Goal: Task Accomplishment & Management: Manage account settings

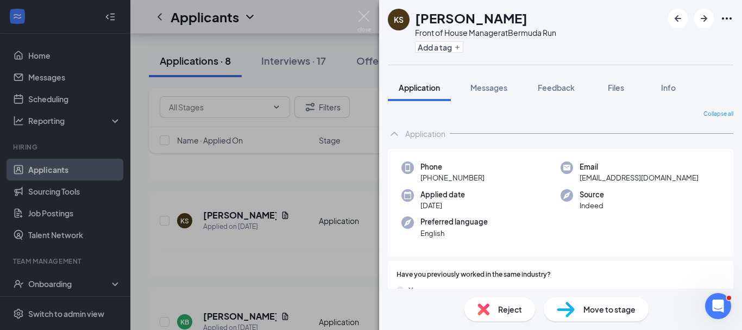
scroll to position [483, 0]
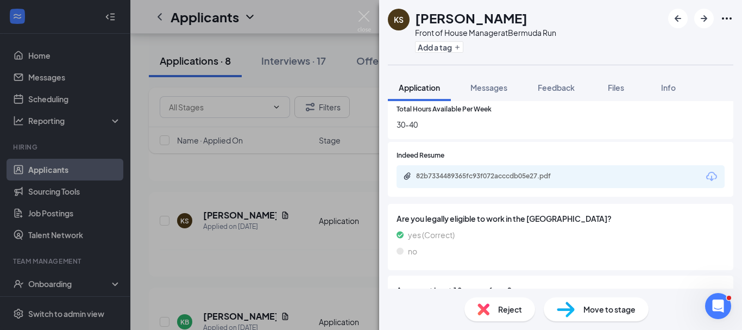
click at [321, 198] on div "KS [PERSON_NAME] Front of House Manager at [GEOGRAPHIC_DATA] Run Add a tag Appl…" at bounding box center [371, 165] width 742 height 330
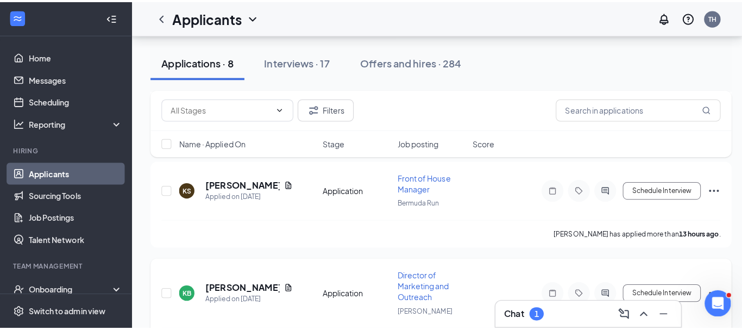
scroll to position [159, 0]
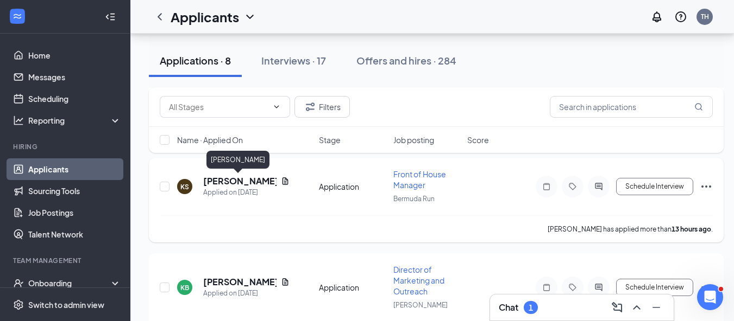
click at [241, 180] on h5 "[PERSON_NAME]" at bounding box center [239, 181] width 73 height 12
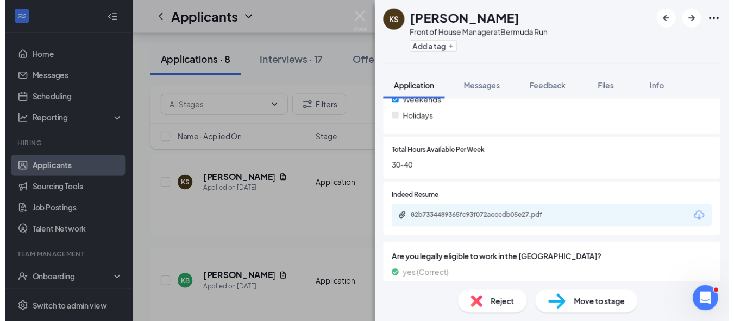
scroll to position [439, 0]
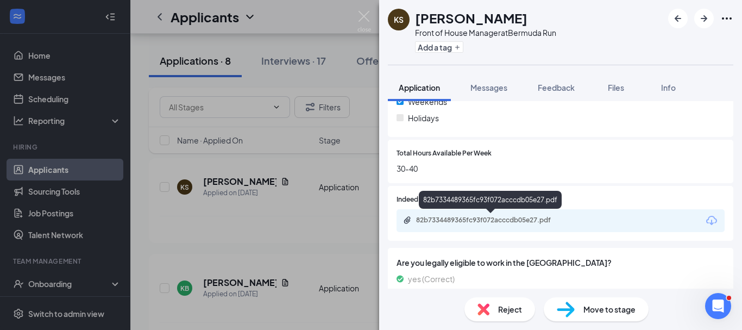
click at [519, 222] on div "82b7334489365fc93f072acccdb05e27.pdf" at bounding box center [492, 220] width 152 height 9
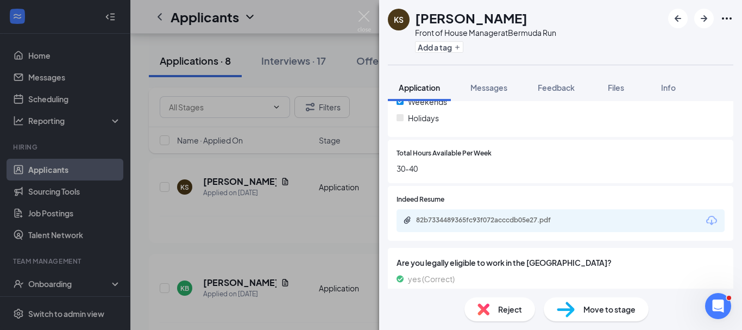
click at [291, 186] on div "KS [PERSON_NAME] Front of House Manager at [GEOGRAPHIC_DATA] Run Add a tag Appl…" at bounding box center [371, 165] width 742 height 330
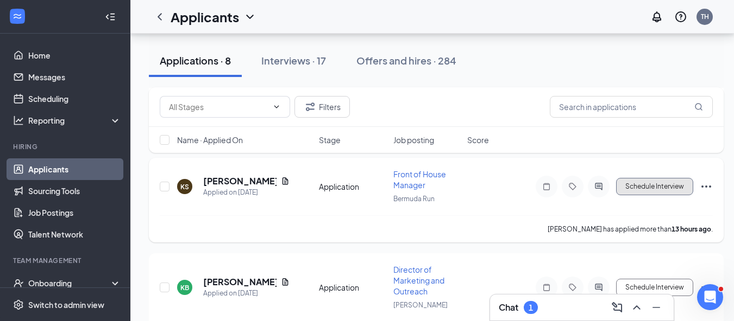
click at [635, 186] on button "Schedule Interview" at bounding box center [654, 186] width 77 height 17
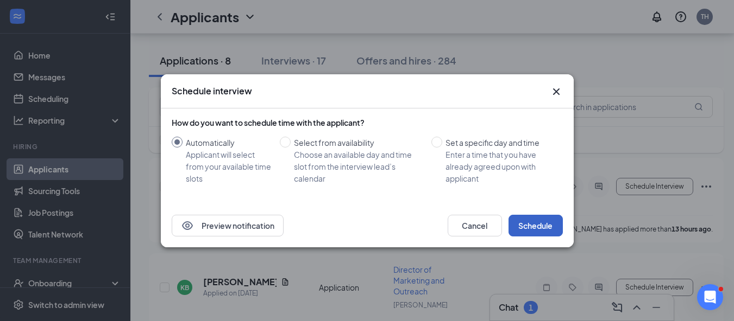
click at [534, 227] on button "Schedule" at bounding box center [535, 226] width 54 height 22
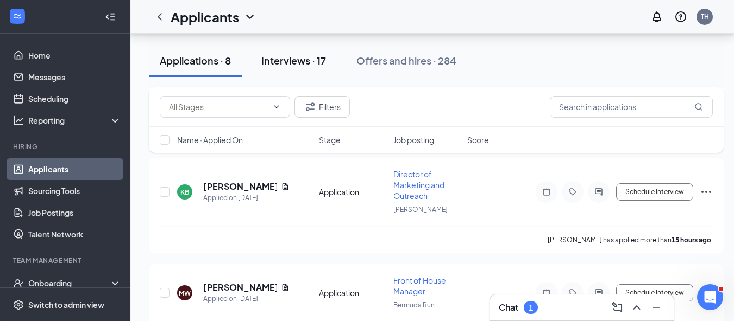
click at [295, 64] on div "Interviews · 17" at bounding box center [293, 61] width 65 height 14
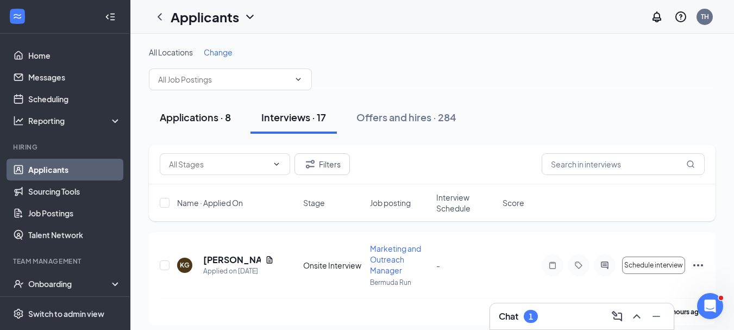
click at [205, 125] on button "Applications · 8" at bounding box center [195, 117] width 93 height 33
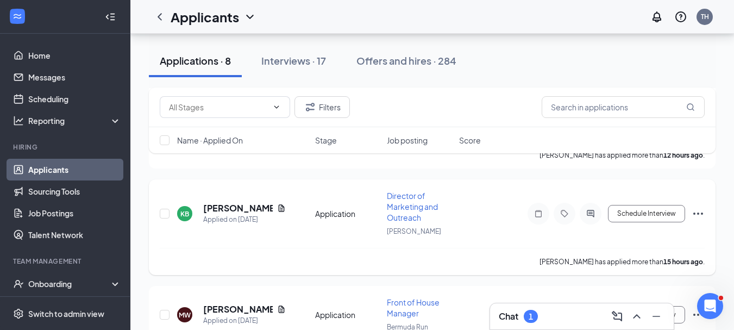
scroll to position [147, 0]
click at [696, 214] on icon "Ellipses" at bounding box center [697, 214] width 13 height 13
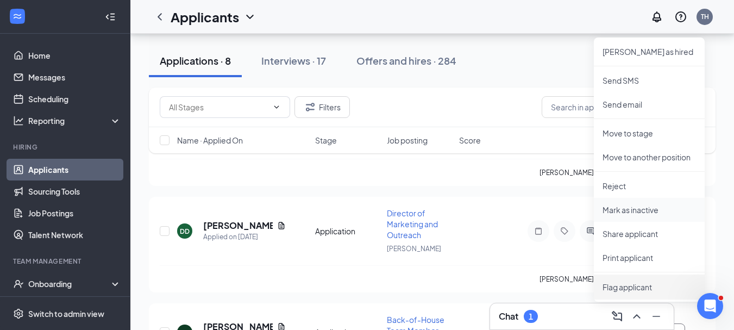
scroll to position [333, 0]
click at [613, 184] on p "Reject" at bounding box center [648, 185] width 93 height 11
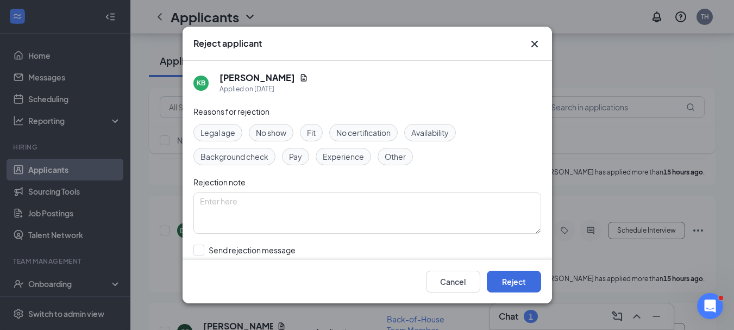
click at [391, 160] on span "Other" at bounding box center [394, 156] width 21 height 12
click at [367, 210] on textarea at bounding box center [367, 212] width 348 height 41
type textarea "u"
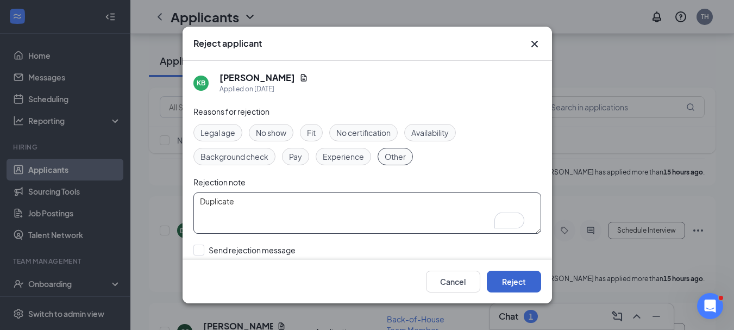
type textarea "Duplicate"
click at [520, 281] on button "Reject" at bounding box center [514, 281] width 54 height 22
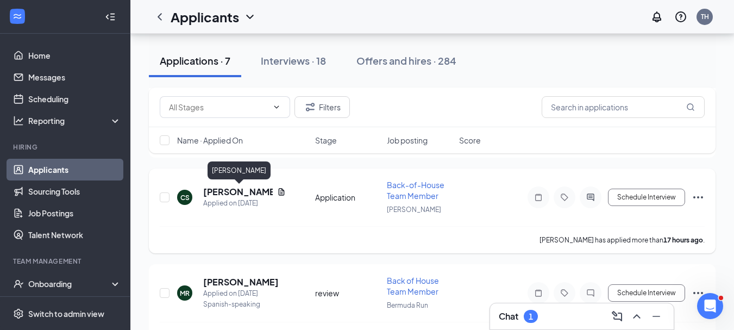
scroll to position [602, 0]
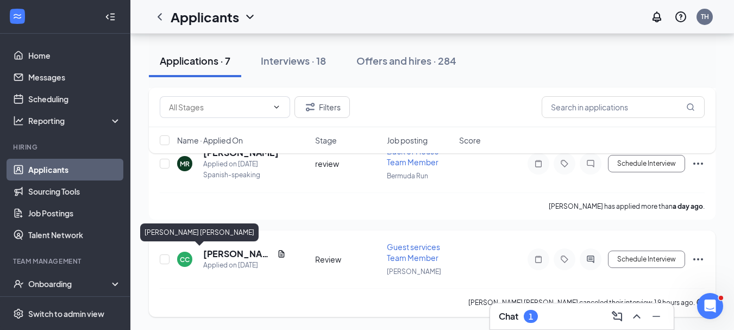
click at [211, 257] on h5 "[PERSON_NAME] [PERSON_NAME]" at bounding box center [238, 254] width 70 height 12
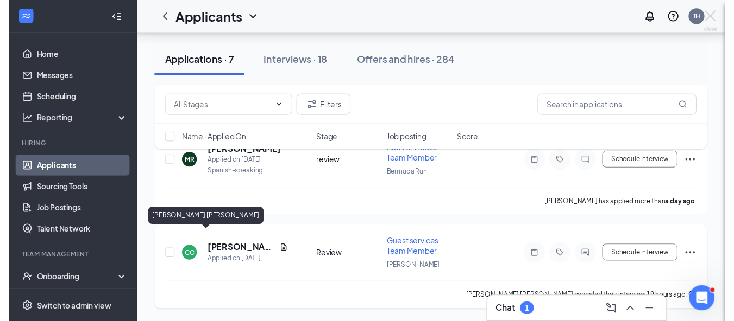
scroll to position [591, 0]
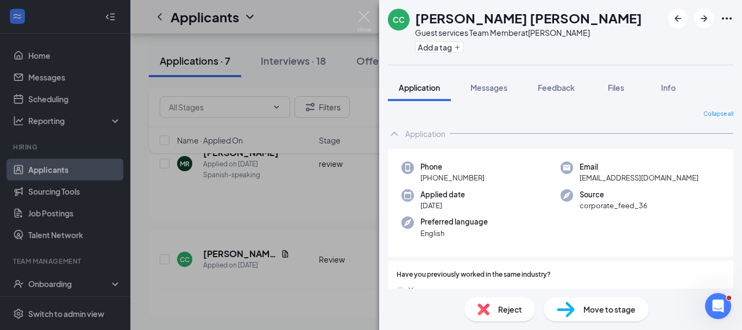
click at [245, 184] on div "CC [PERSON_NAME] [PERSON_NAME] Guest services Team Member at [PERSON_NAME] Add …" at bounding box center [371, 165] width 742 height 330
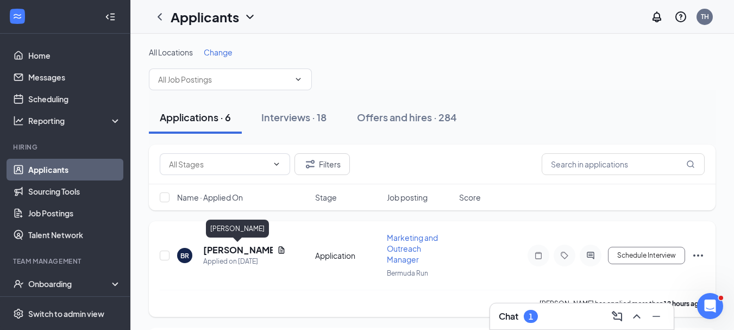
click at [239, 250] on h5 "[PERSON_NAME]" at bounding box center [238, 250] width 70 height 12
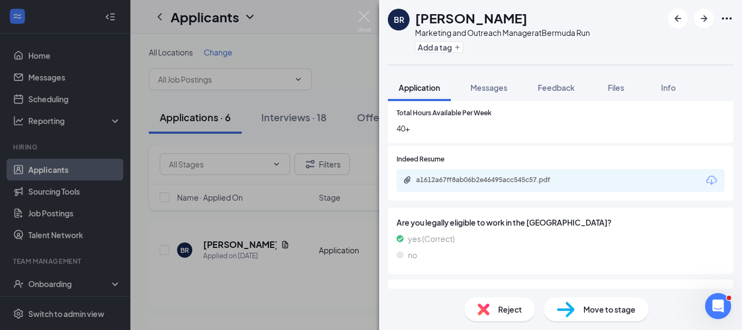
scroll to position [480, 0]
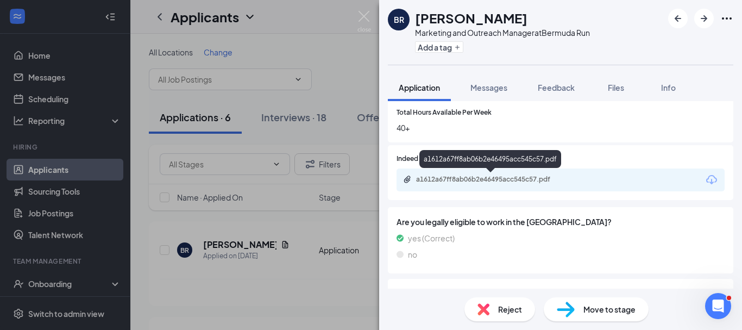
click at [485, 176] on div "a1612a67ff8ab06b2e46495acc545c57.pdf" at bounding box center [492, 179] width 152 height 9
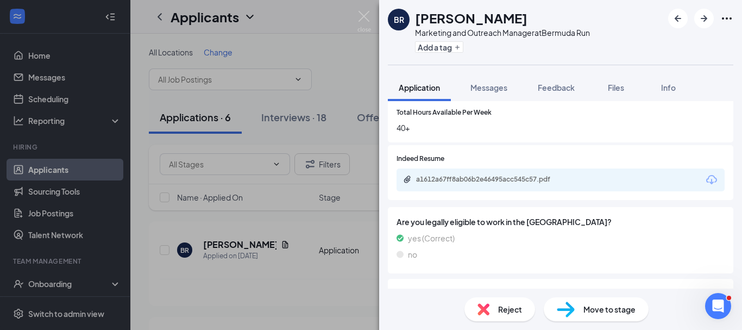
click at [305, 230] on div "BR [PERSON_NAME] Marketing and Outreach Manager at Bermuda Run Add a tag Applic…" at bounding box center [371, 165] width 742 height 330
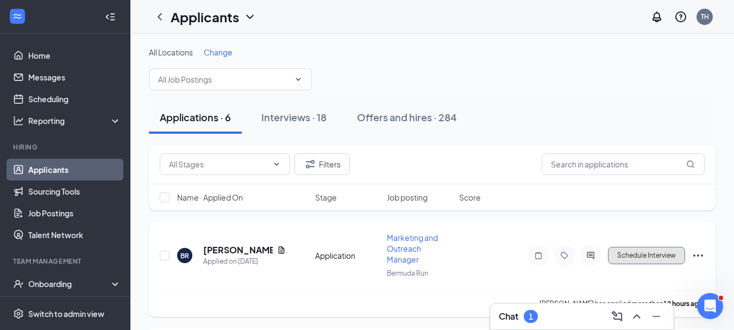
click at [648, 254] on button "Schedule Interview" at bounding box center [646, 255] width 77 height 17
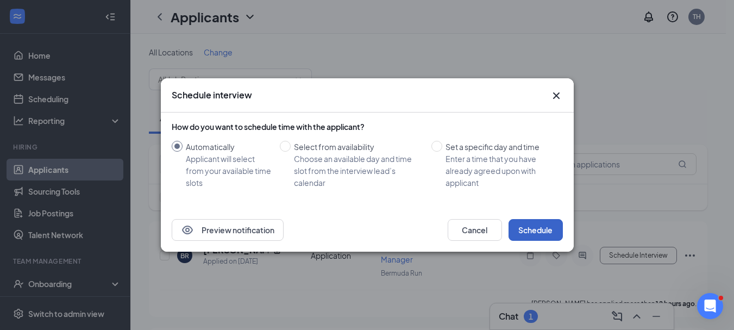
click at [528, 229] on button "Schedule" at bounding box center [535, 230] width 54 height 22
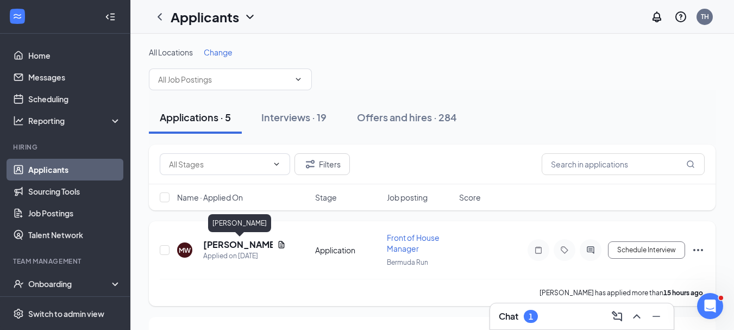
click at [260, 243] on h5 "[PERSON_NAME]" at bounding box center [238, 244] width 70 height 12
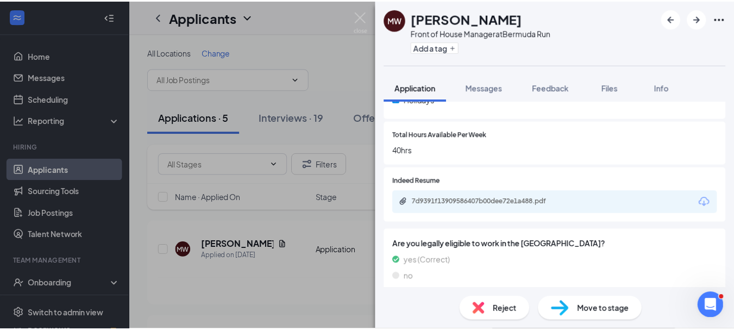
scroll to position [458, 0]
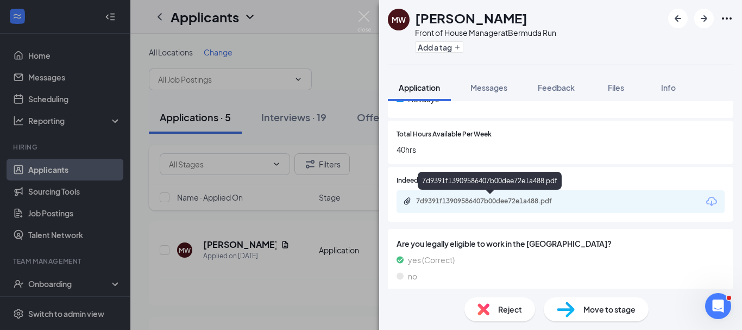
click at [515, 204] on div "7d9391f13909586407b00dee72e1a488.pdf" at bounding box center [492, 201] width 152 height 9
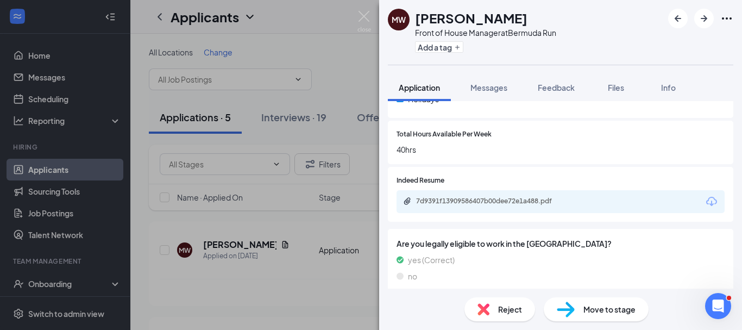
click at [349, 97] on div "MW [PERSON_NAME] Front of House Manager at [GEOGRAPHIC_DATA] Run Add a tag Appl…" at bounding box center [371, 165] width 742 height 330
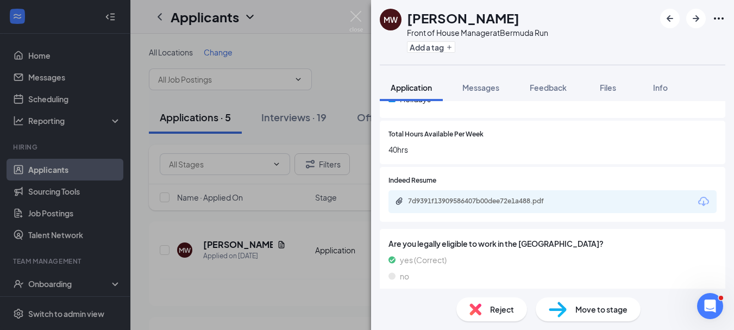
click at [371, 139] on div "Applications · 5 Interviews · 19 Offers and hires · 284" at bounding box center [432, 117] width 566 height 54
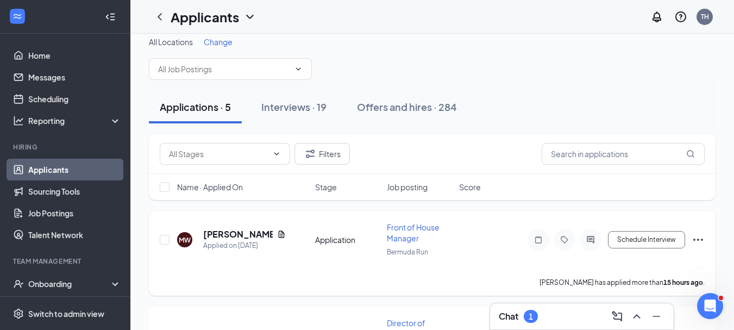
scroll to position [12, 0]
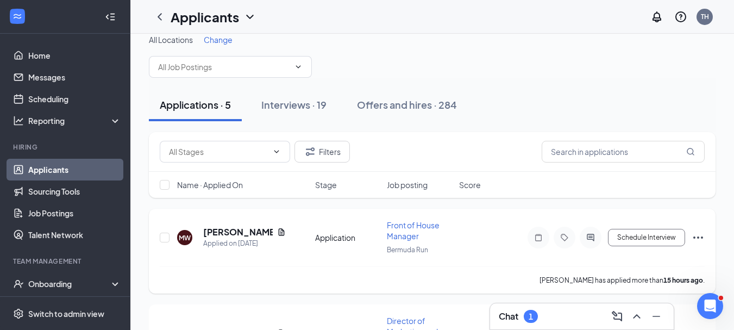
click at [696, 236] on icon "Ellipses" at bounding box center [697, 237] width 13 height 13
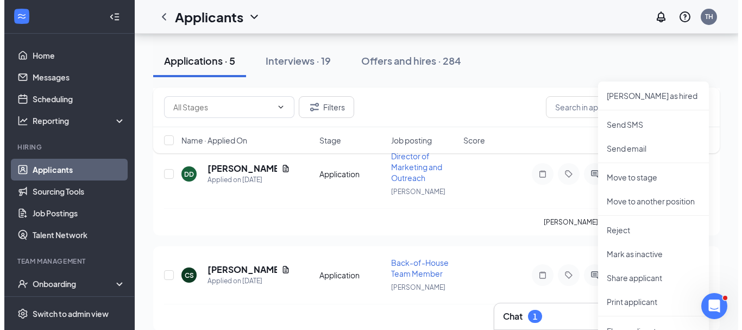
scroll to position [178, 0]
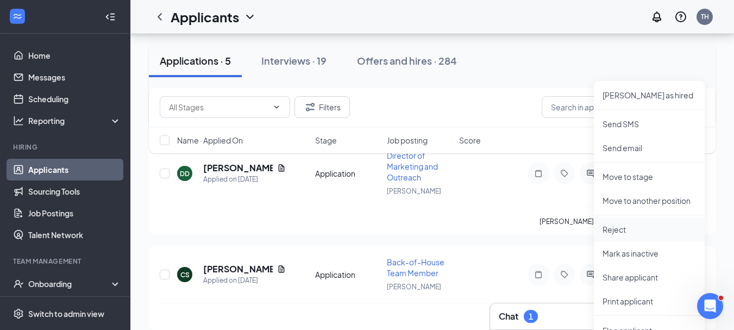
click at [619, 231] on p "Reject" at bounding box center [648, 229] width 93 height 11
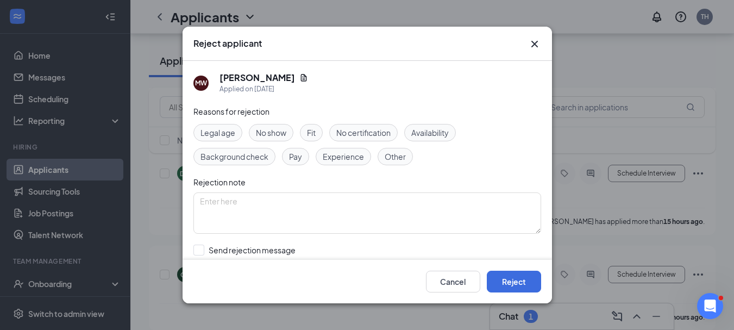
click at [394, 157] on span "Other" at bounding box center [394, 156] width 21 height 12
click at [357, 209] on textarea at bounding box center [367, 212] width 348 height 41
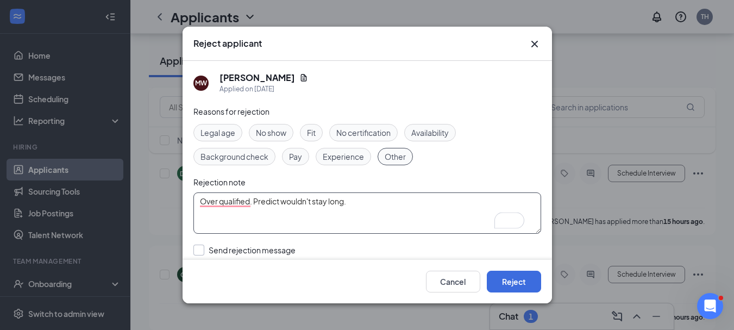
type textarea "Over qualified. Predict wouldn't stay long."
click at [196, 247] on input "Send rejection message If unchecked, the applicant will not receive a rejection…" at bounding box center [316, 256] width 247 height 24
checkbox input "true"
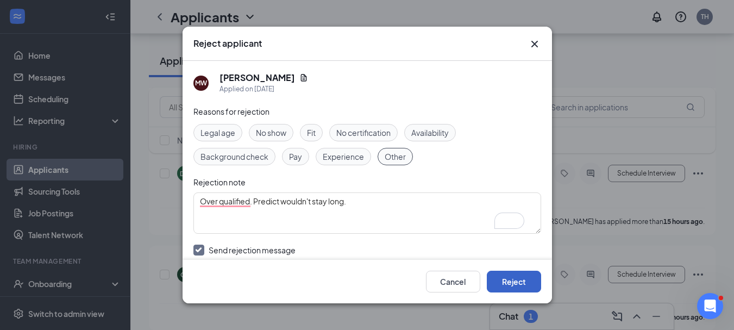
click at [514, 288] on button "Reject" at bounding box center [514, 281] width 54 height 22
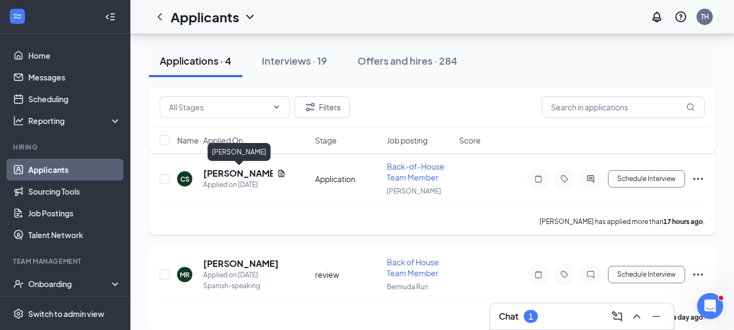
click at [232, 175] on h5 "[PERSON_NAME]" at bounding box center [238, 173] width 70 height 12
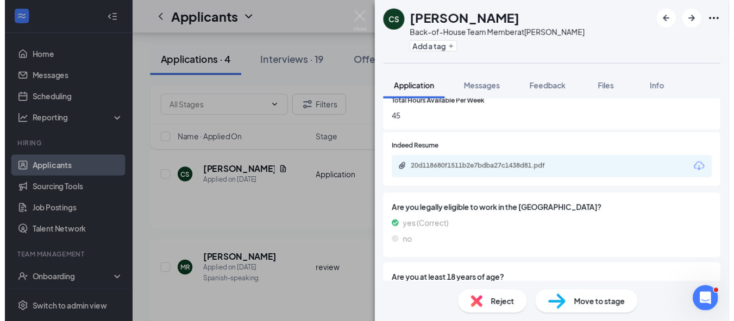
scroll to position [490, 0]
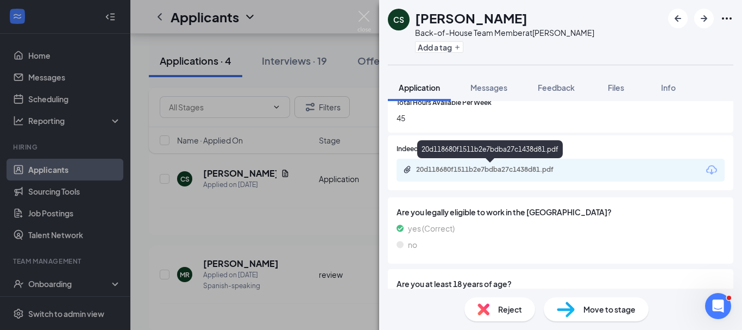
click at [520, 171] on div "20d118680f1511b2e7bdba27c1438d81.pdf" at bounding box center [492, 169] width 152 height 9
click at [284, 244] on div "CS [PERSON_NAME] Back-of-House Team Member at [PERSON_NAME] Add a tag Applicati…" at bounding box center [371, 165] width 742 height 330
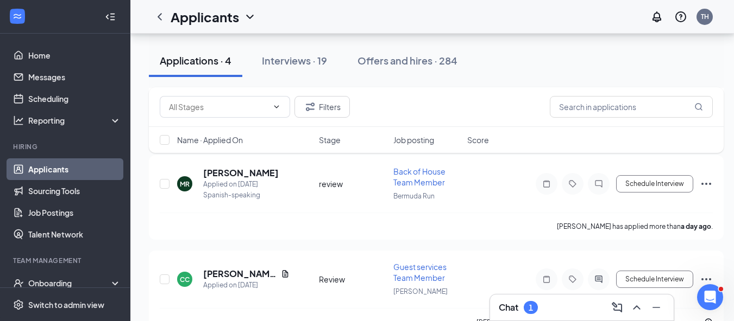
scroll to position [297, 0]
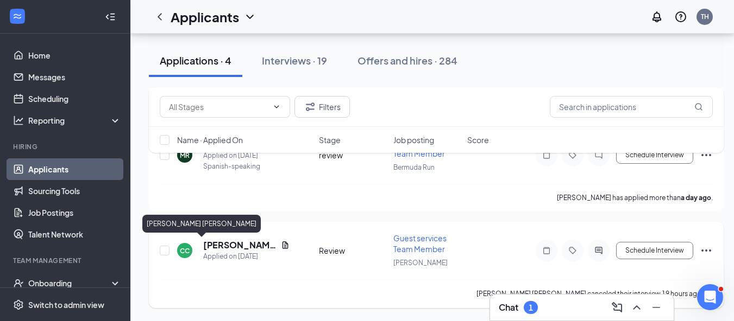
click at [236, 248] on h5 "[PERSON_NAME] [PERSON_NAME]" at bounding box center [239, 245] width 73 height 12
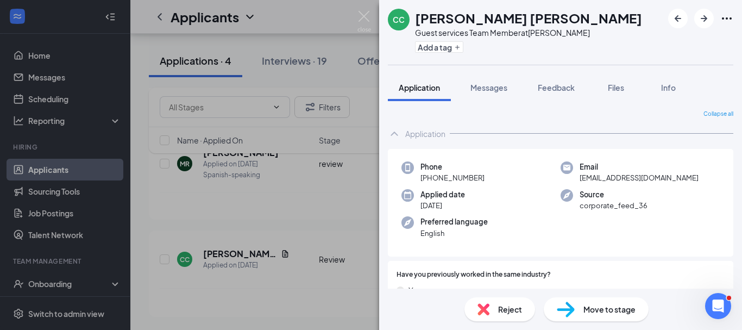
click at [299, 193] on div "CC [PERSON_NAME] [PERSON_NAME] Guest services Team Member at [PERSON_NAME] Add …" at bounding box center [371, 165] width 742 height 330
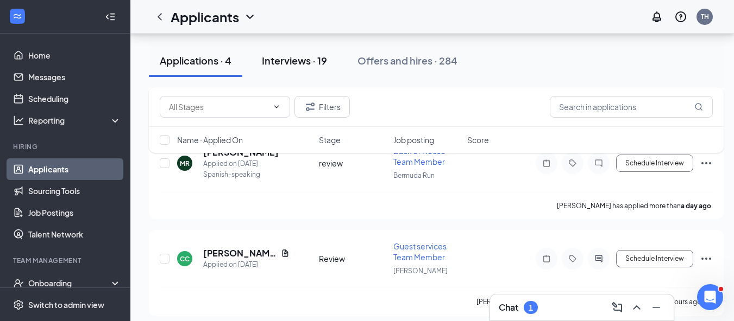
click at [299, 65] on div "Interviews · 19" at bounding box center [294, 61] width 65 height 14
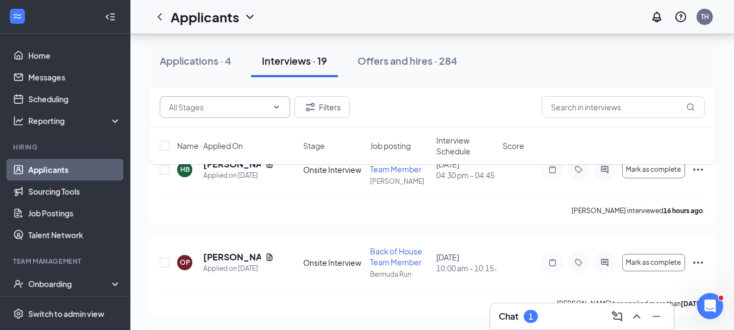
scroll to position [897, 0]
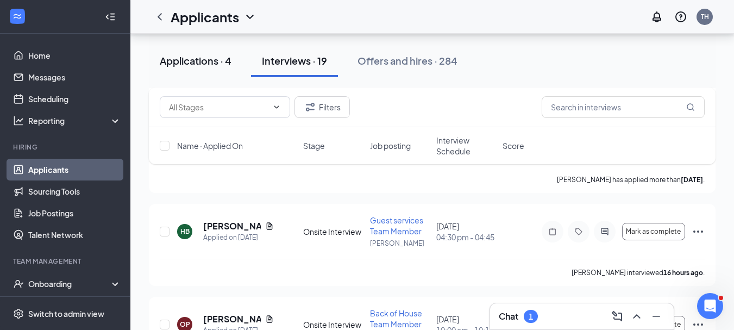
click at [189, 59] on div "Applications · 4" at bounding box center [196, 61] width 72 height 14
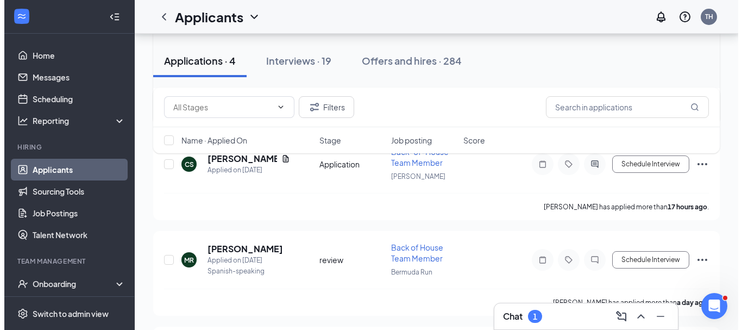
scroll to position [288, 0]
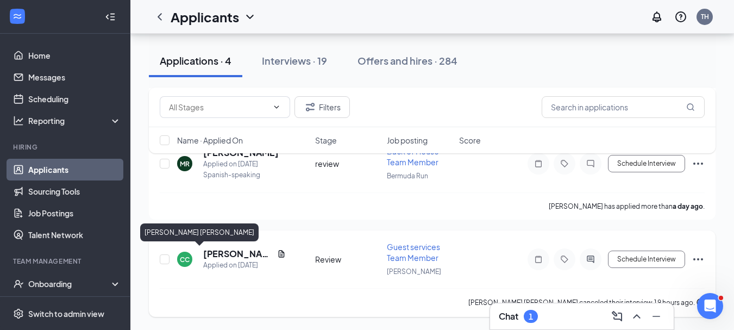
click at [232, 253] on h5 "[PERSON_NAME] [PERSON_NAME]" at bounding box center [238, 254] width 70 height 12
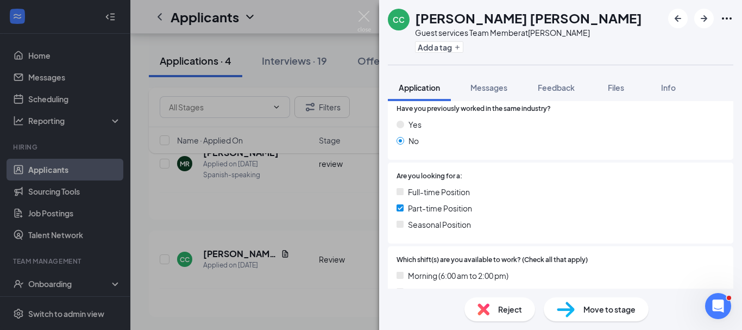
scroll to position [166, 0]
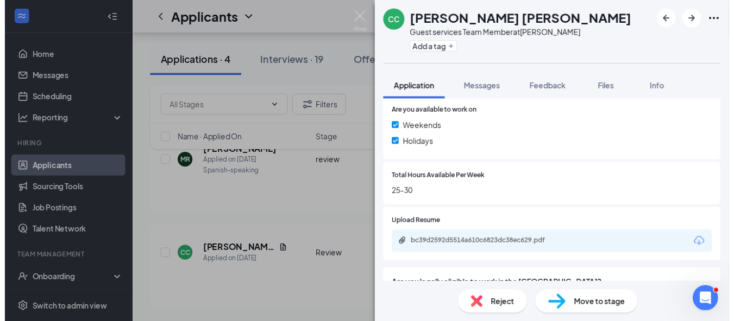
scroll to position [413, 0]
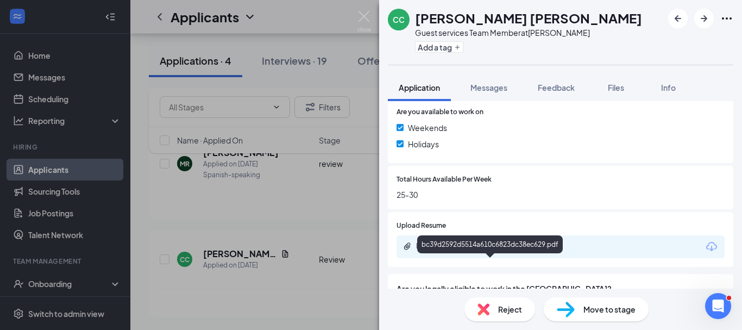
click at [484, 252] on div "bc39d2592d5514a610c6823dc38ec629.pdf" at bounding box center [491, 247] width 176 height 10
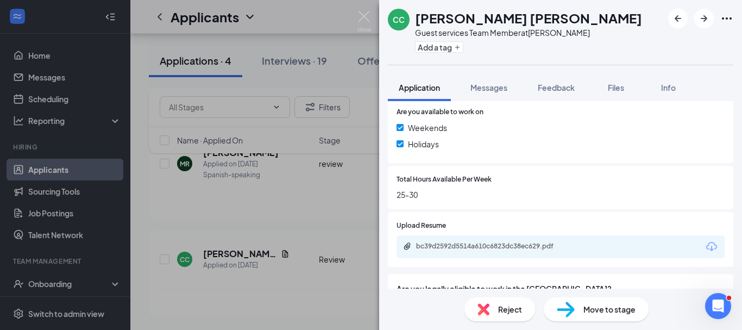
click at [300, 302] on div "CC [PERSON_NAME] [PERSON_NAME] Guest services Team Member at [PERSON_NAME] Add …" at bounding box center [371, 165] width 742 height 330
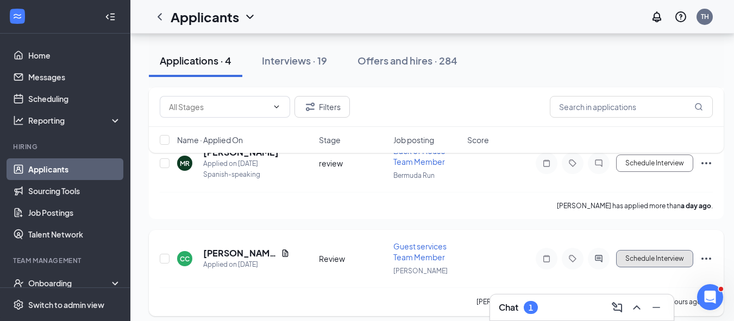
click at [665, 257] on button "Schedule Interview" at bounding box center [654, 258] width 77 height 17
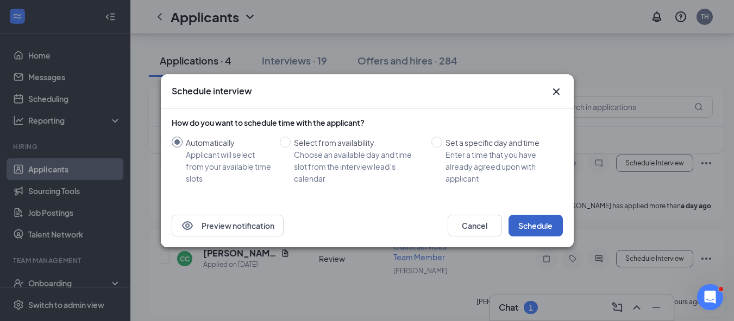
click at [524, 226] on button "Schedule" at bounding box center [535, 226] width 54 height 22
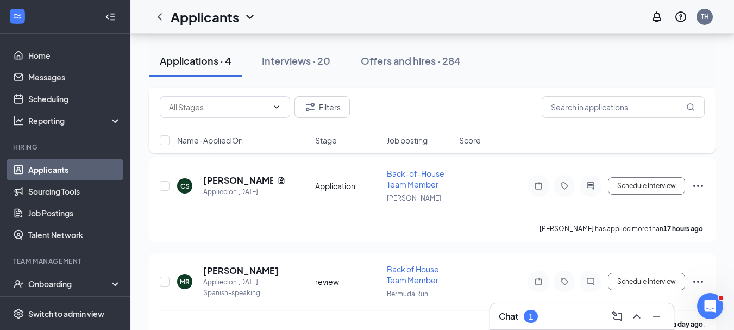
scroll to position [191, 0]
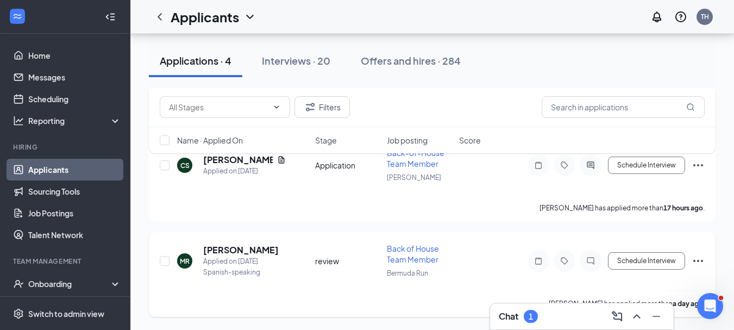
click at [690, 258] on div "Schedule Interview" at bounding box center [607, 261] width 196 height 22
click at [696, 261] on icon "Ellipses" at bounding box center [697, 260] width 13 height 13
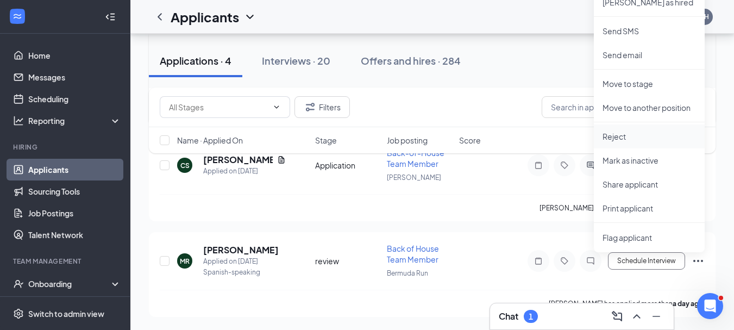
click at [622, 135] on p "Reject" at bounding box center [648, 136] width 93 height 11
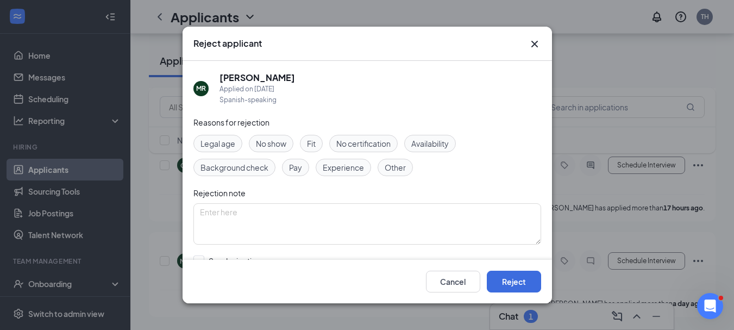
click at [600, 245] on div "Reject applicant MR Maria Rodriguez Applied on Aug 25 Spanish-speaking Reasons …" at bounding box center [367, 165] width 734 height 330
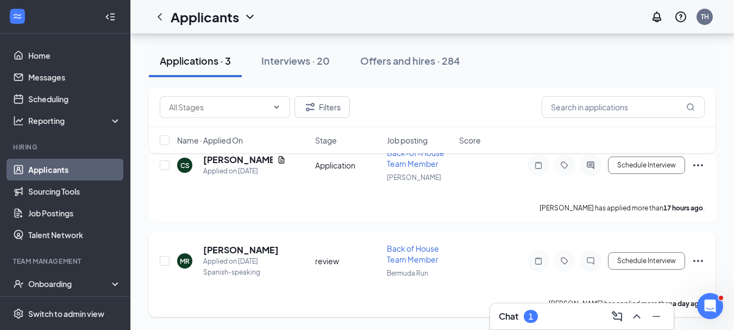
click at [693, 255] on icon "Ellipses" at bounding box center [697, 260] width 13 height 13
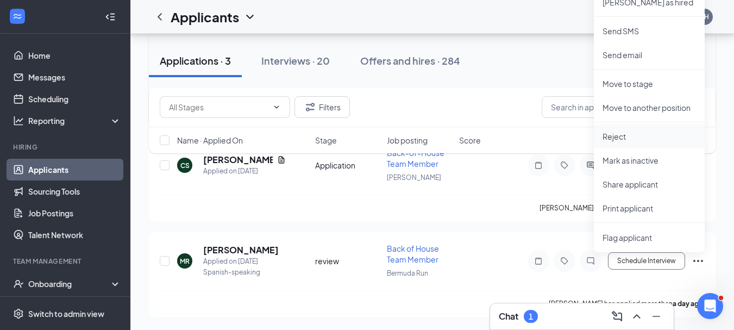
click at [612, 138] on p "Reject" at bounding box center [648, 136] width 93 height 11
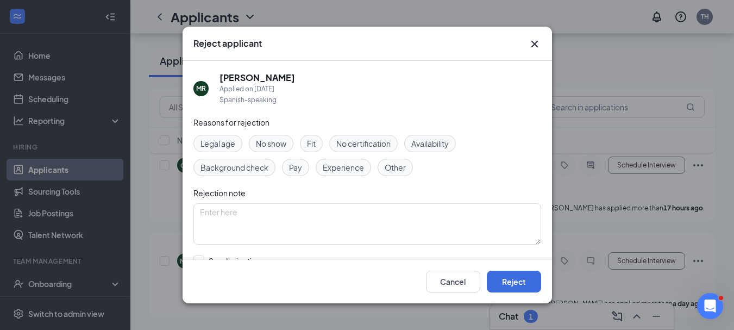
click at [401, 166] on span "Other" at bounding box center [394, 167] width 21 height 12
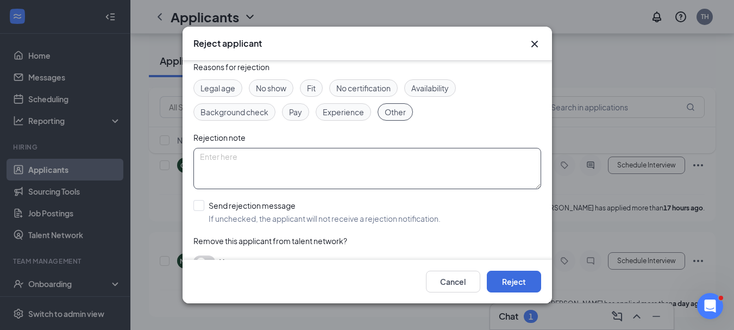
scroll to position [56, 0]
click at [196, 204] on input "Send rejection message If unchecked, the applicant will not receive a rejection…" at bounding box center [316, 211] width 247 height 24
checkbox input "true"
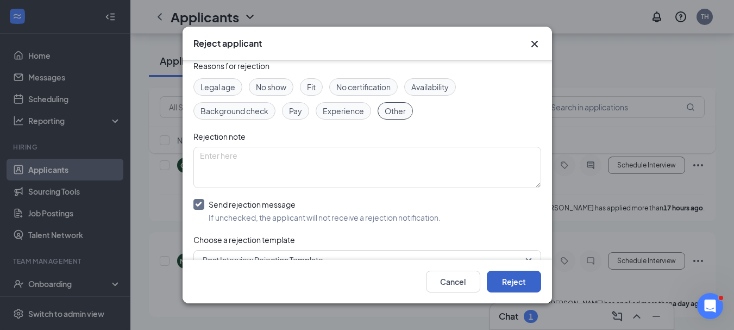
click at [511, 283] on button "Reject" at bounding box center [514, 281] width 54 height 22
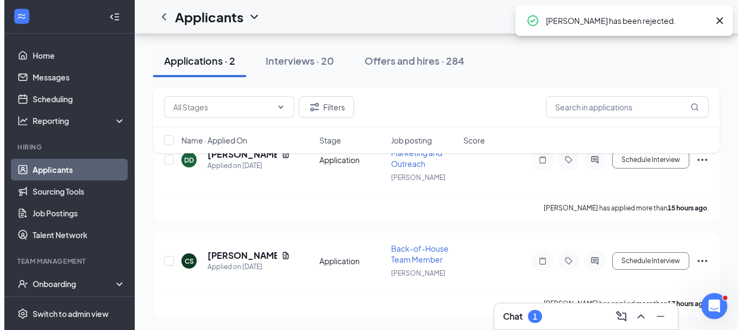
scroll to position [96, 0]
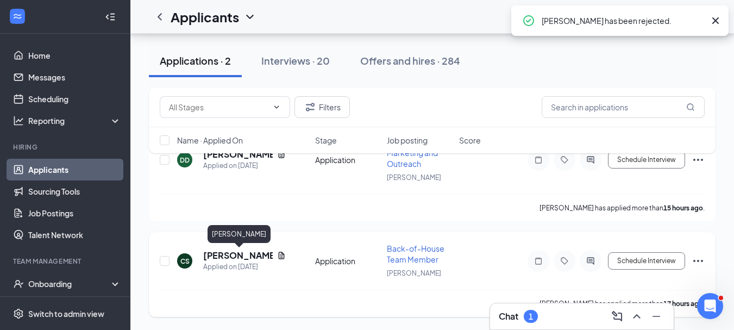
click at [257, 258] on h5 "[PERSON_NAME]" at bounding box center [238, 255] width 70 height 12
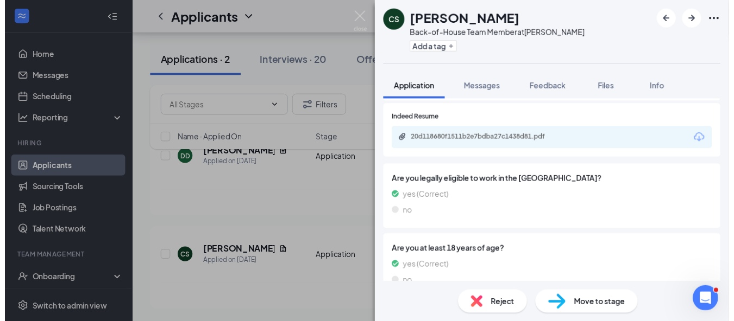
scroll to position [522, 0]
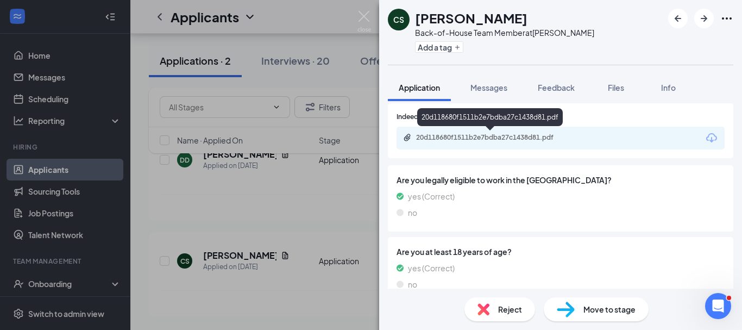
click at [504, 133] on div "20d118680f1511b2e7bdba27c1438d81.pdf" at bounding box center [492, 137] width 152 height 9
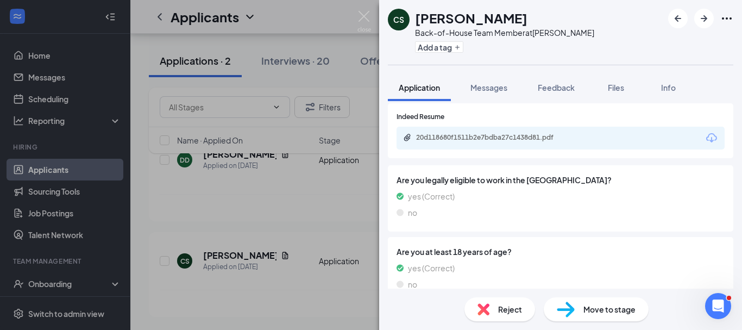
click at [310, 289] on div "CS [PERSON_NAME] Back-of-House Team Member at [PERSON_NAME] Add a tag Applicati…" at bounding box center [371, 165] width 742 height 330
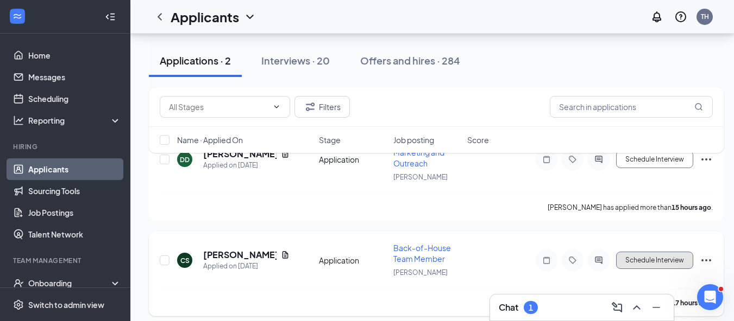
click at [643, 259] on button "Schedule Interview" at bounding box center [654, 260] width 77 height 17
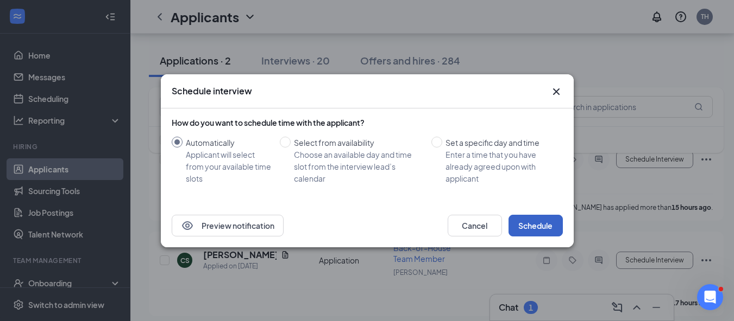
click at [530, 222] on button "Schedule" at bounding box center [535, 226] width 54 height 22
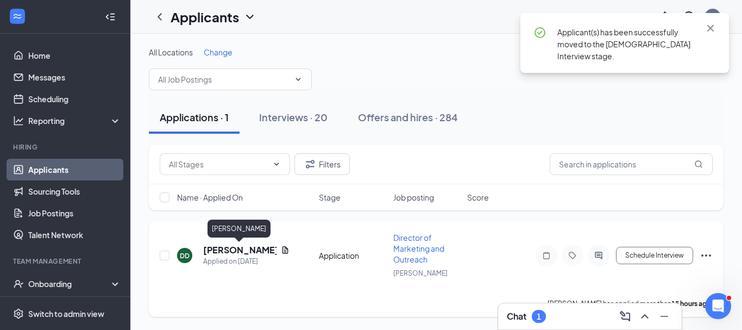
click at [262, 253] on h5 "[PERSON_NAME]" at bounding box center [239, 250] width 73 height 12
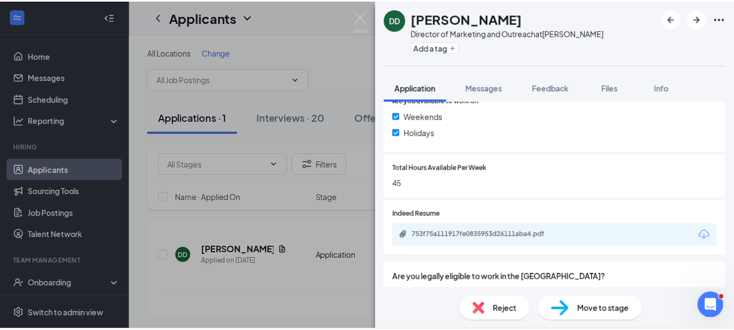
scroll to position [430, 0]
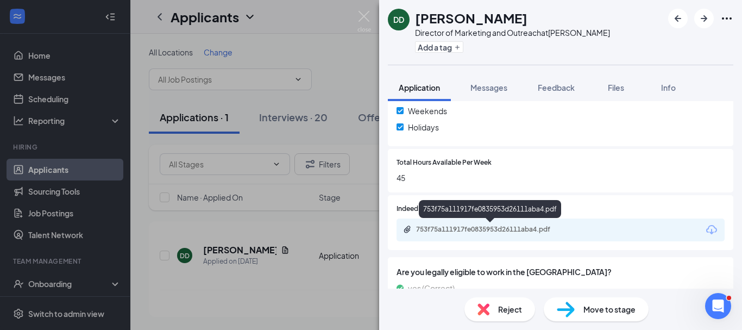
click at [474, 226] on div "753f75a111917fe0835953d26111aba4.pdf" at bounding box center [492, 229] width 152 height 9
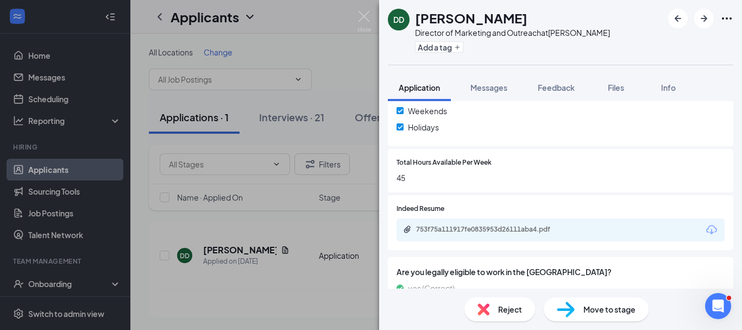
click at [514, 308] on span "Reject" at bounding box center [510, 309] width 24 height 12
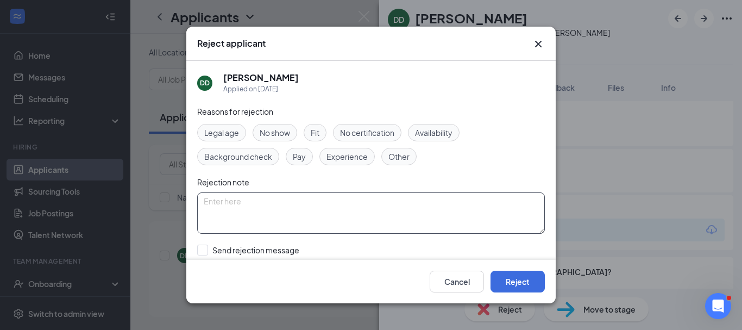
click at [381, 209] on textarea at bounding box center [371, 212] width 348 height 41
type textarea "too far from community"
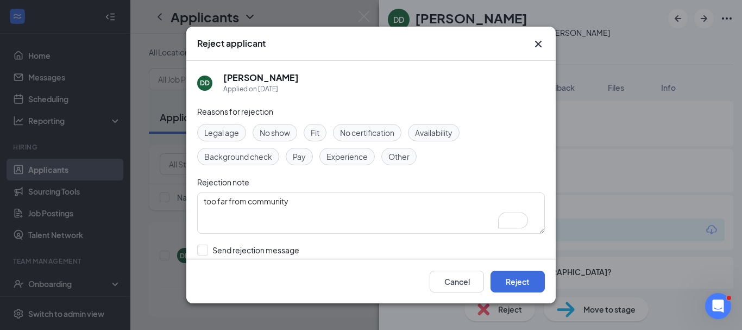
click at [391, 155] on span "Other" at bounding box center [398, 156] width 21 height 12
click at [204, 249] on input "Send rejection message If unchecked, the applicant will not receive a rejection…" at bounding box center [320, 256] width 247 height 24
checkbox input "true"
click at [512, 281] on button "Reject" at bounding box center [517, 281] width 54 height 22
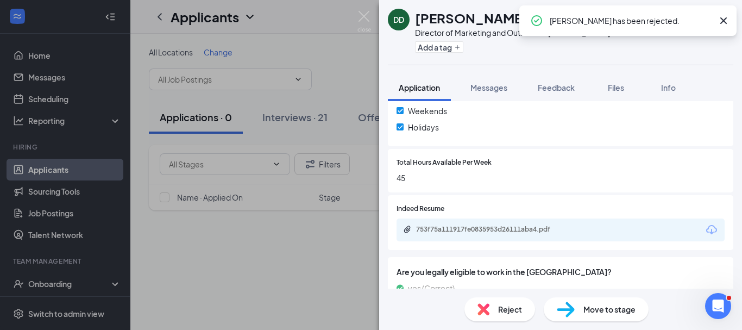
click at [339, 258] on div "DD Dominique Dros Director of Marketing and Outreach at Clemmons Add a tag Appl…" at bounding box center [371, 165] width 742 height 330
